Goal: Task Accomplishment & Management: Manage account settings

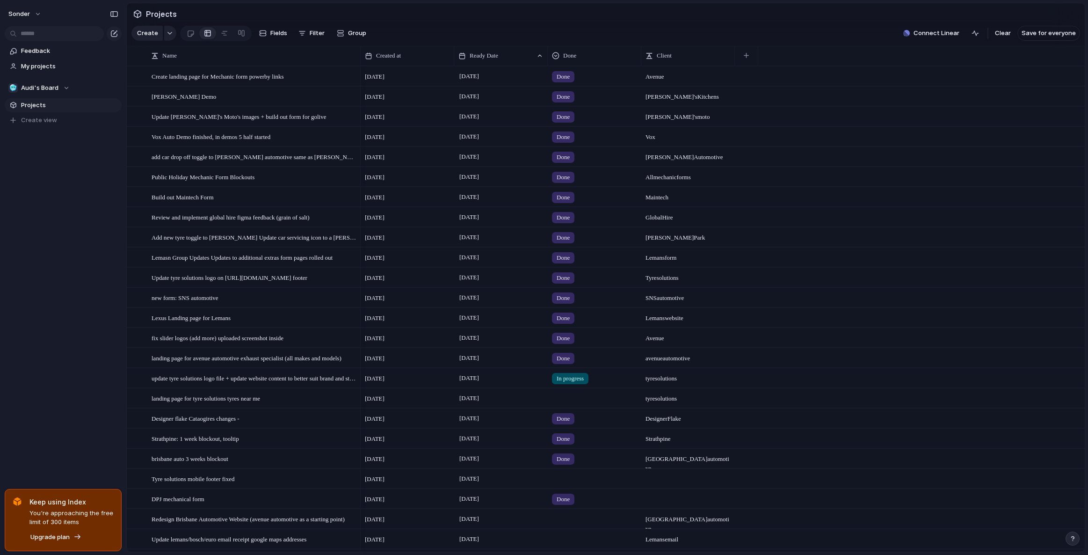
scroll to position [226, 0]
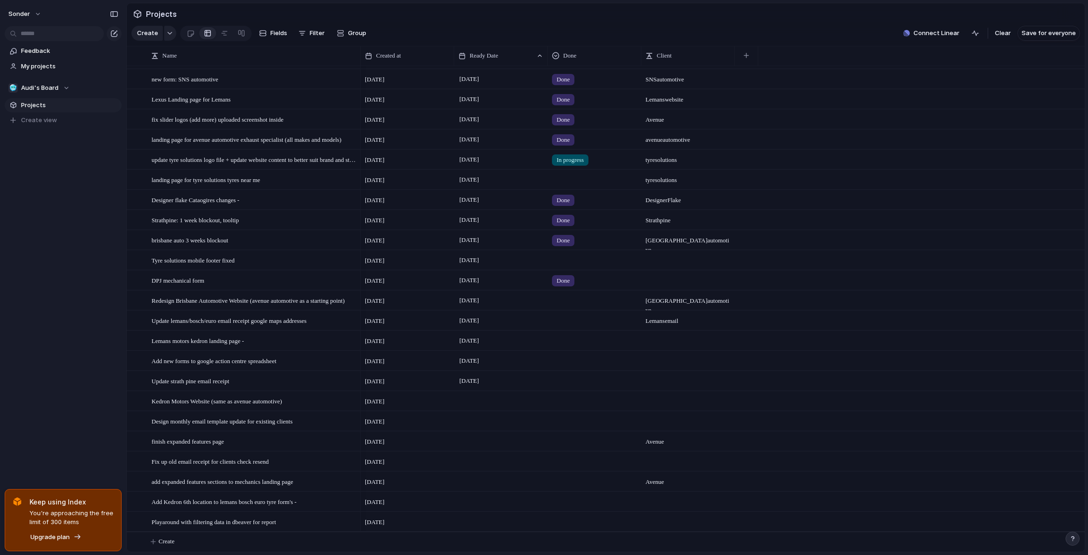
click at [562, 259] on div at bounding box center [594, 258] width 93 height 15
click at [568, 313] on span "Done" at bounding box center [565, 314] width 15 height 9
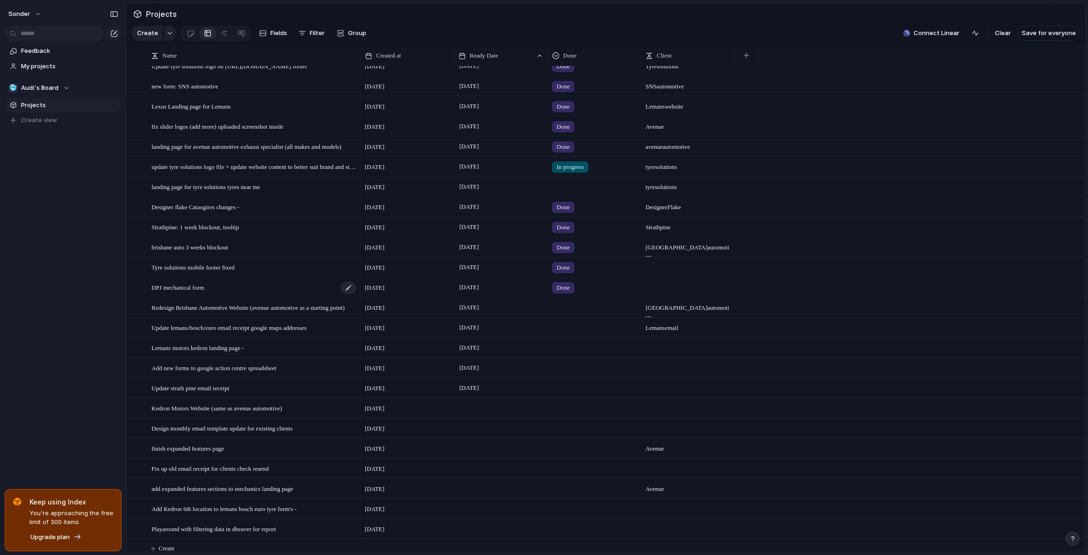
scroll to position [210, 0]
